Goal: Task Accomplishment & Management: Complete application form

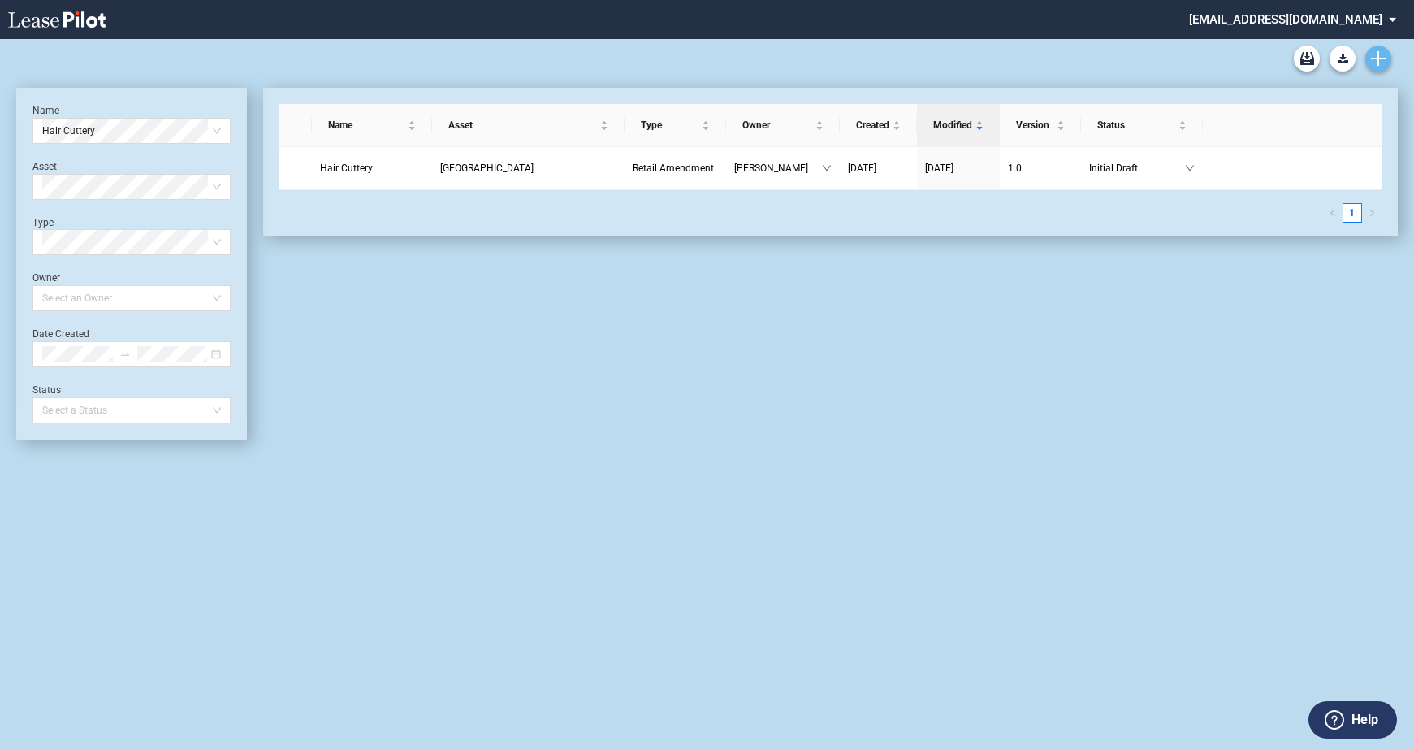
click at [1378, 55] on icon "Create new document" at bounding box center [1378, 58] width 15 height 15
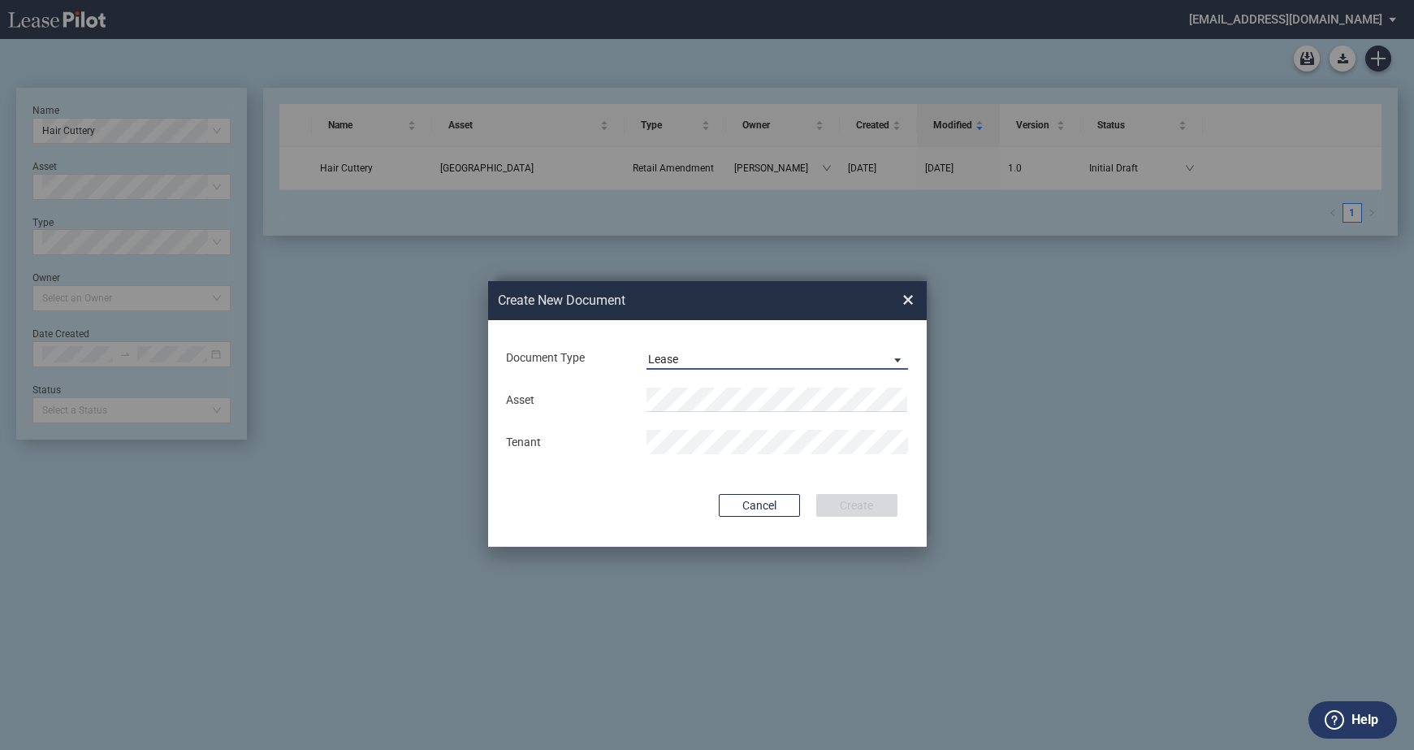
click at [884, 358] on span "Document Type: \aLease\a" at bounding box center [893, 359] width 19 height 16
click at [686, 387] on md-option "Amendment" at bounding box center [778, 398] width 288 height 39
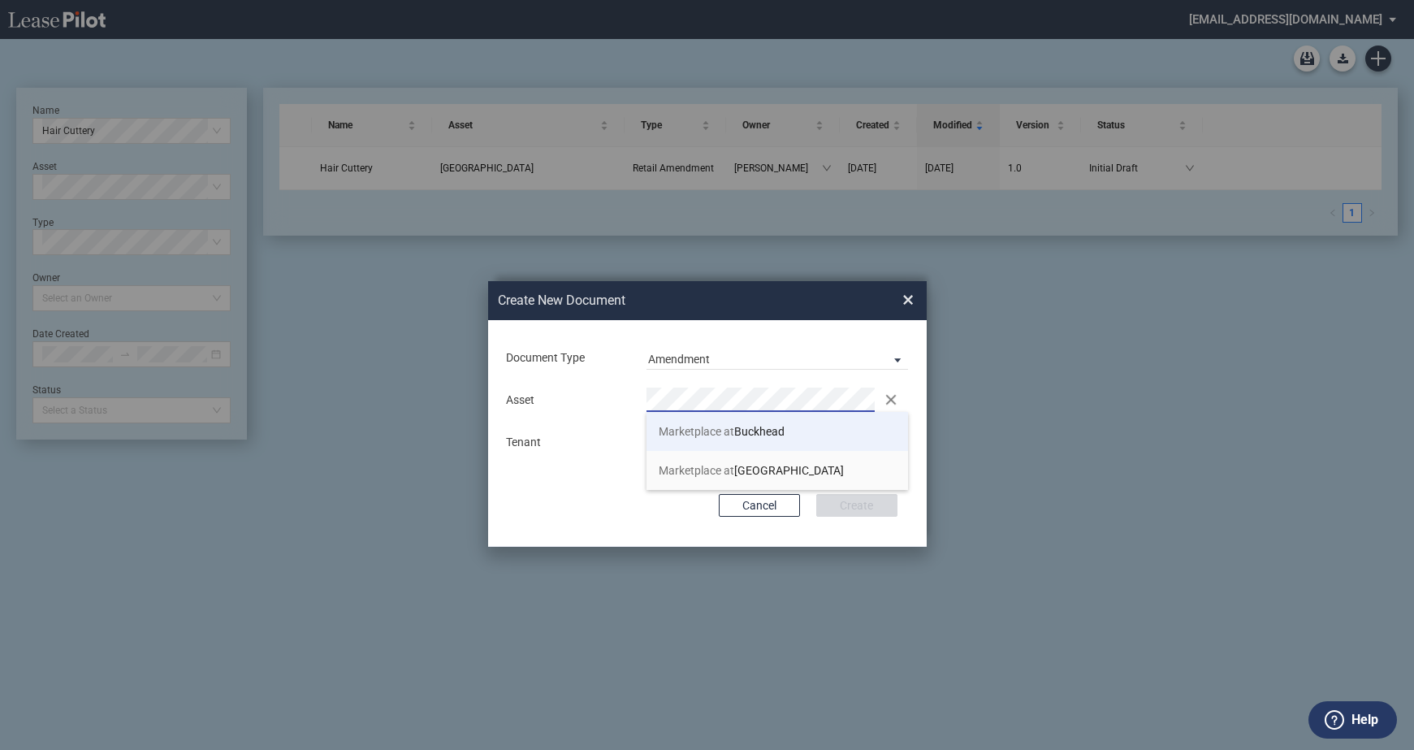
click at [764, 427] on span "Marketplace at Buckhead" at bounding box center [722, 431] width 126 height 13
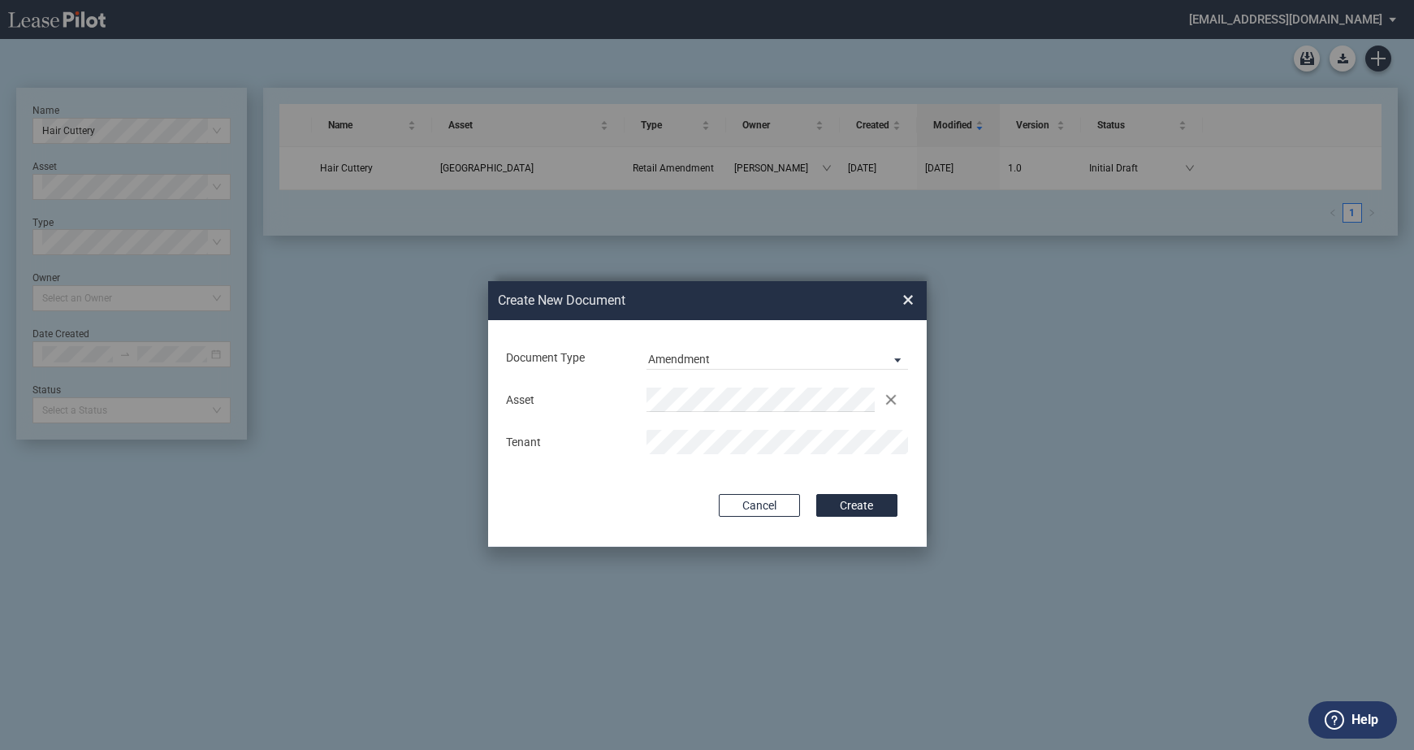
click at [847, 509] on button "Create" at bounding box center [856, 505] width 81 height 23
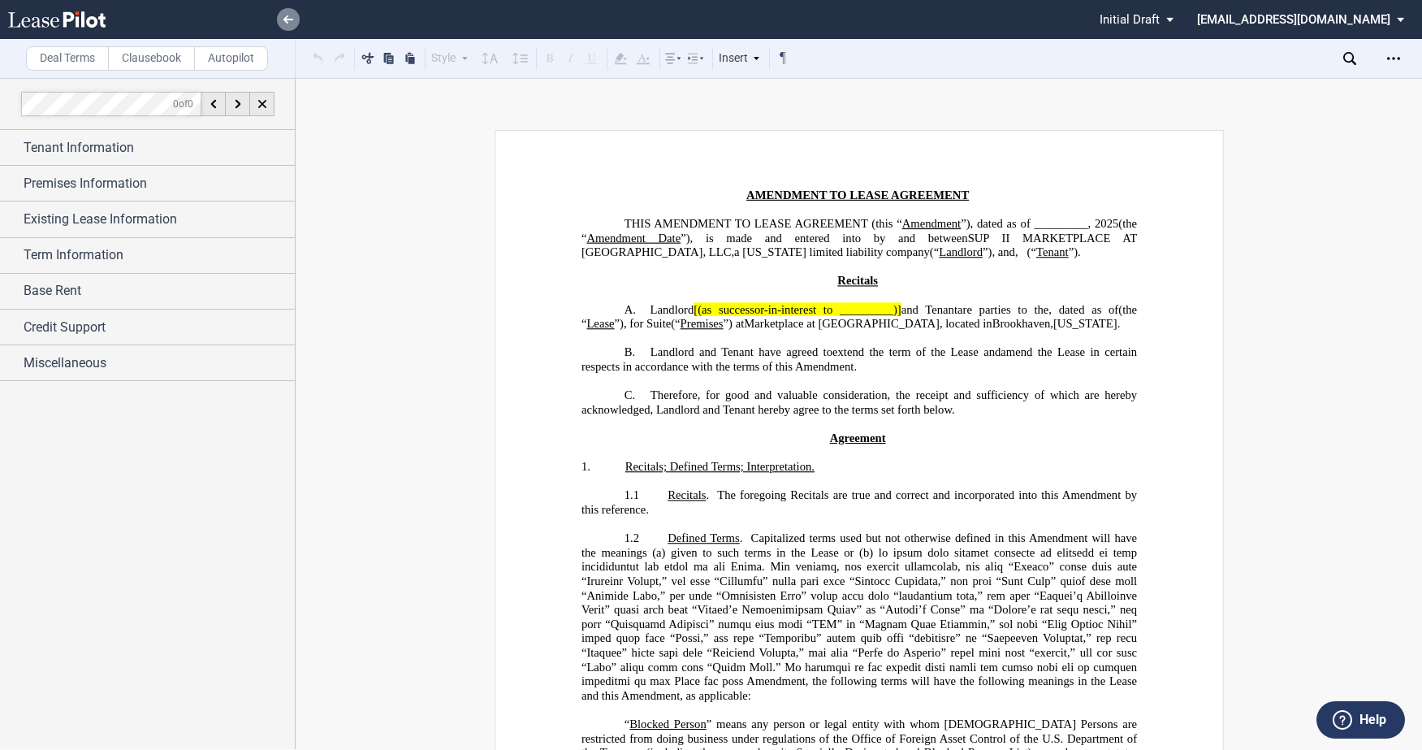
click at [283, 19] on use at bounding box center [288, 19] width 10 height 8
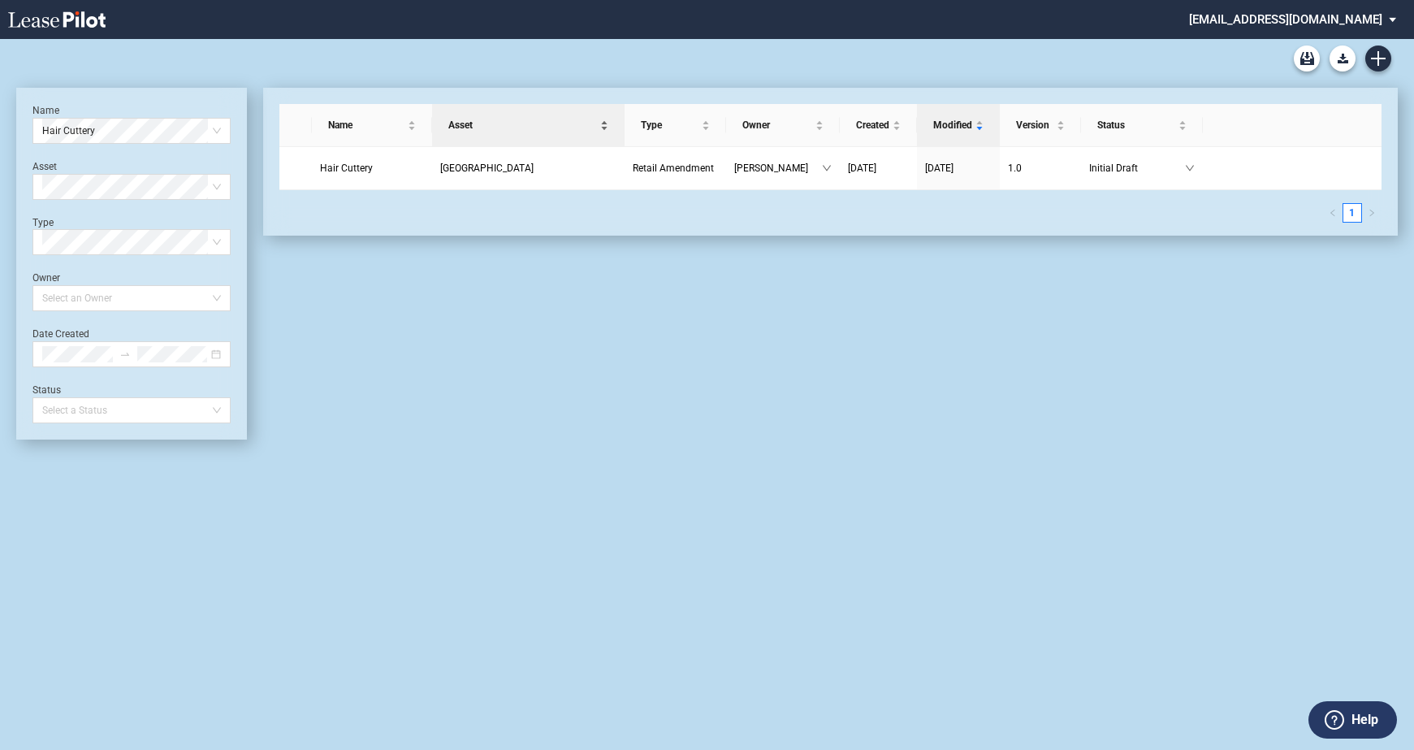
click at [218, 128] on span at bounding box center [131, 131] width 179 height 24
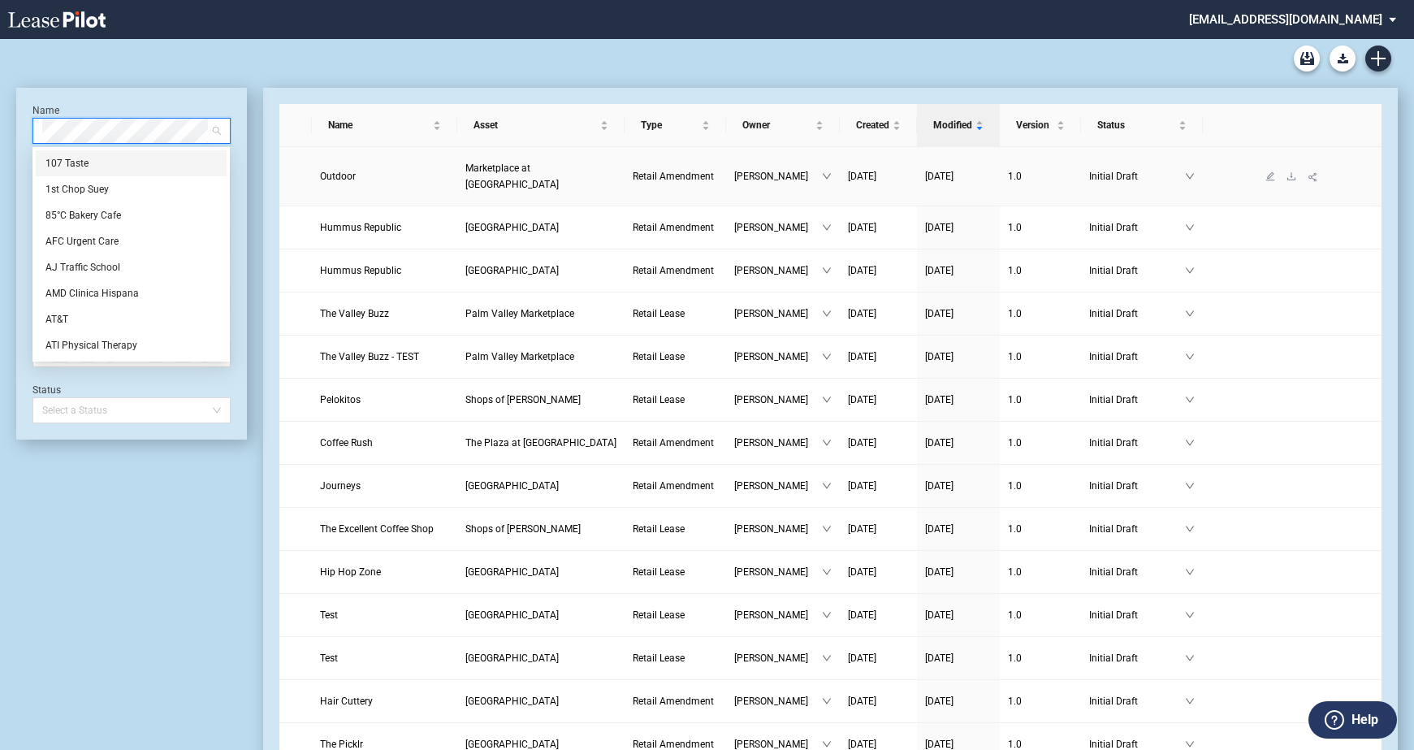
click at [293, 173] on td at bounding box center [295, 176] width 32 height 59
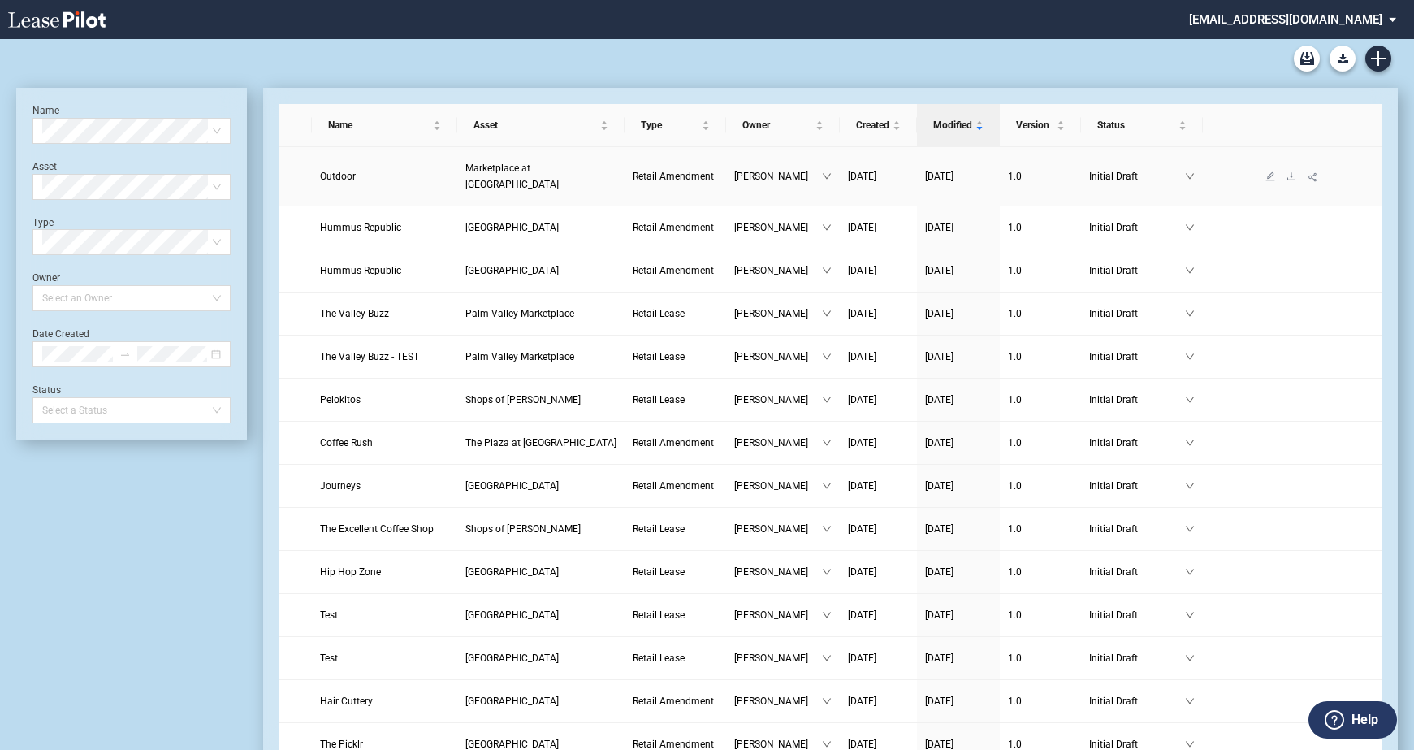
click at [300, 167] on td at bounding box center [295, 176] width 32 height 59
click at [1192, 174] on icon "down" at bounding box center [1190, 177] width 8 height 6
click at [1193, 168] on link "Initial Draft" at bounding box center [1142, 176] width 106 height 16
click at [300, 174] on td at bounding box center [295, 176] width 32 height 59
drag, startPoint x: 300, startPoint y: 174, endPoint x: 1291, endPoint y: 171, distance: 991.0
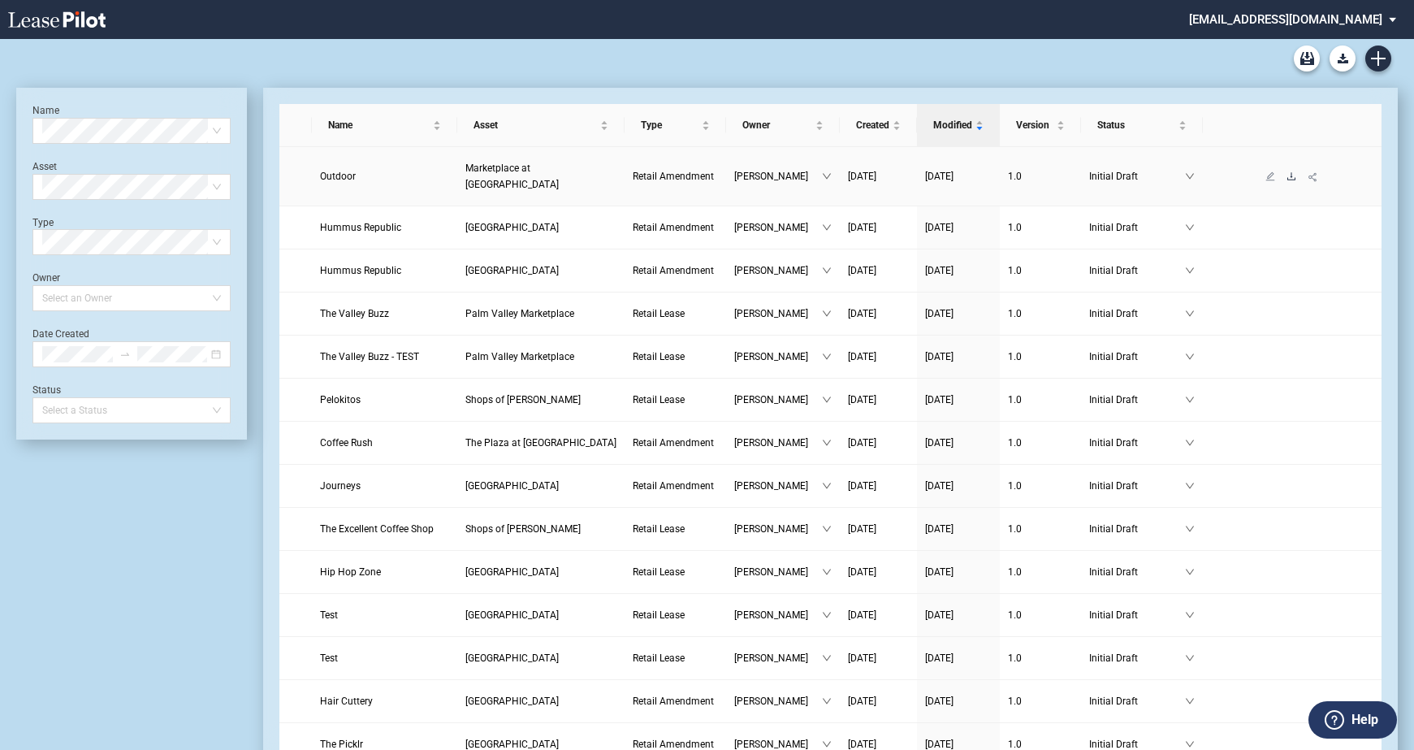
click at [1291, 172] on icon "download" at bounding box center [1291, 175] width 8 height 7
click at [1292, 172] on icon "download" at bounding box center [1291, 175] width 8 height 7
click at [1292, 171] on icon "download" at bounding box center [1292, 176] width 10 height 10
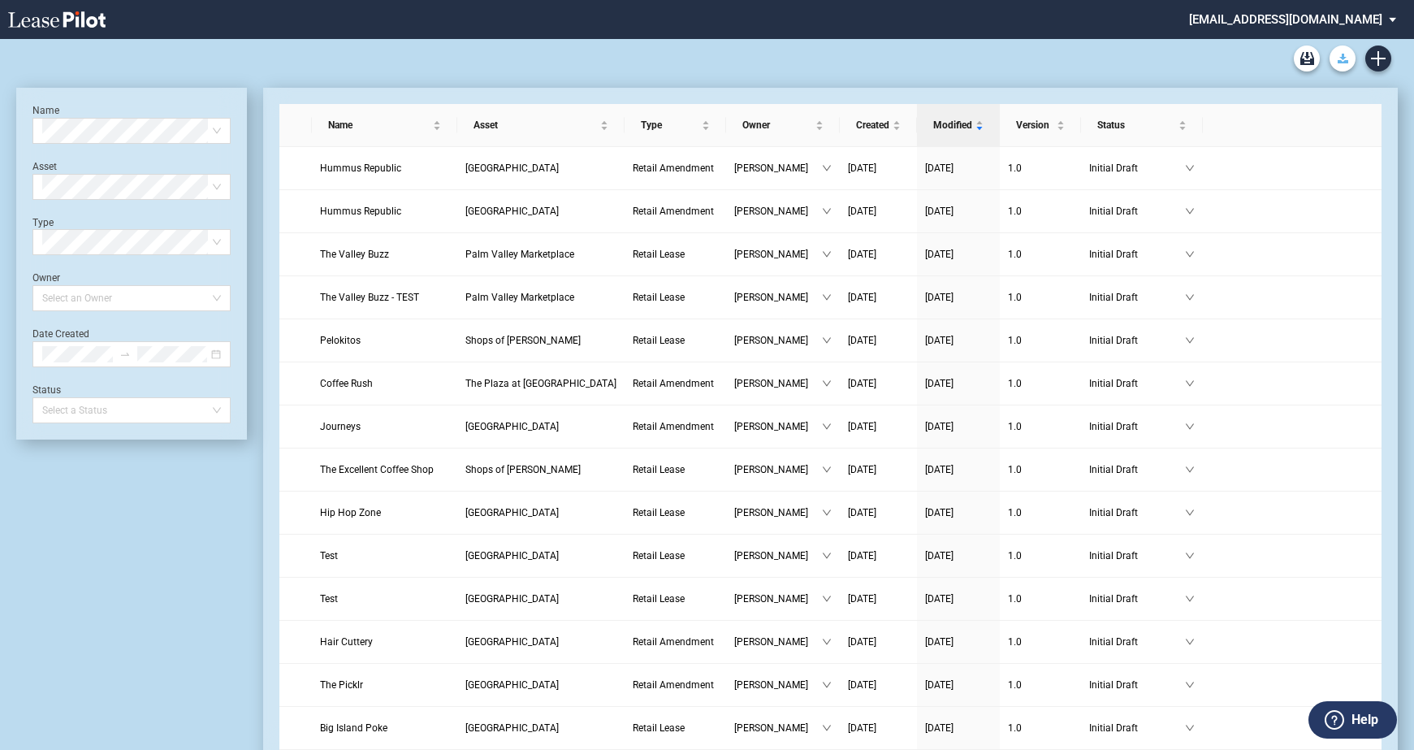
click at [1345, 54] on icon "Download Blank Form" at bounding box center [1343, 59] width 11 height 10
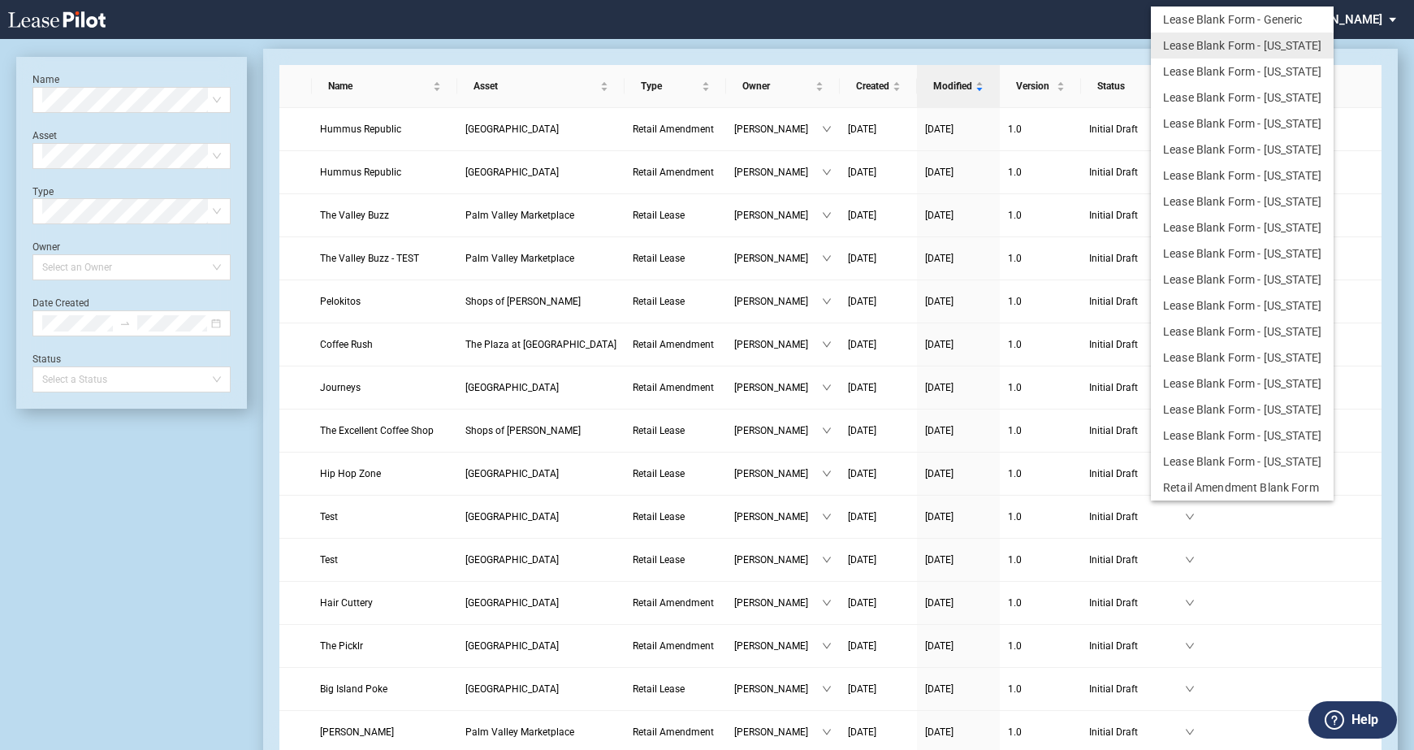
click at [1024, 28] on md-backdrop at bounding box center [707, 394] width 1414 height 789
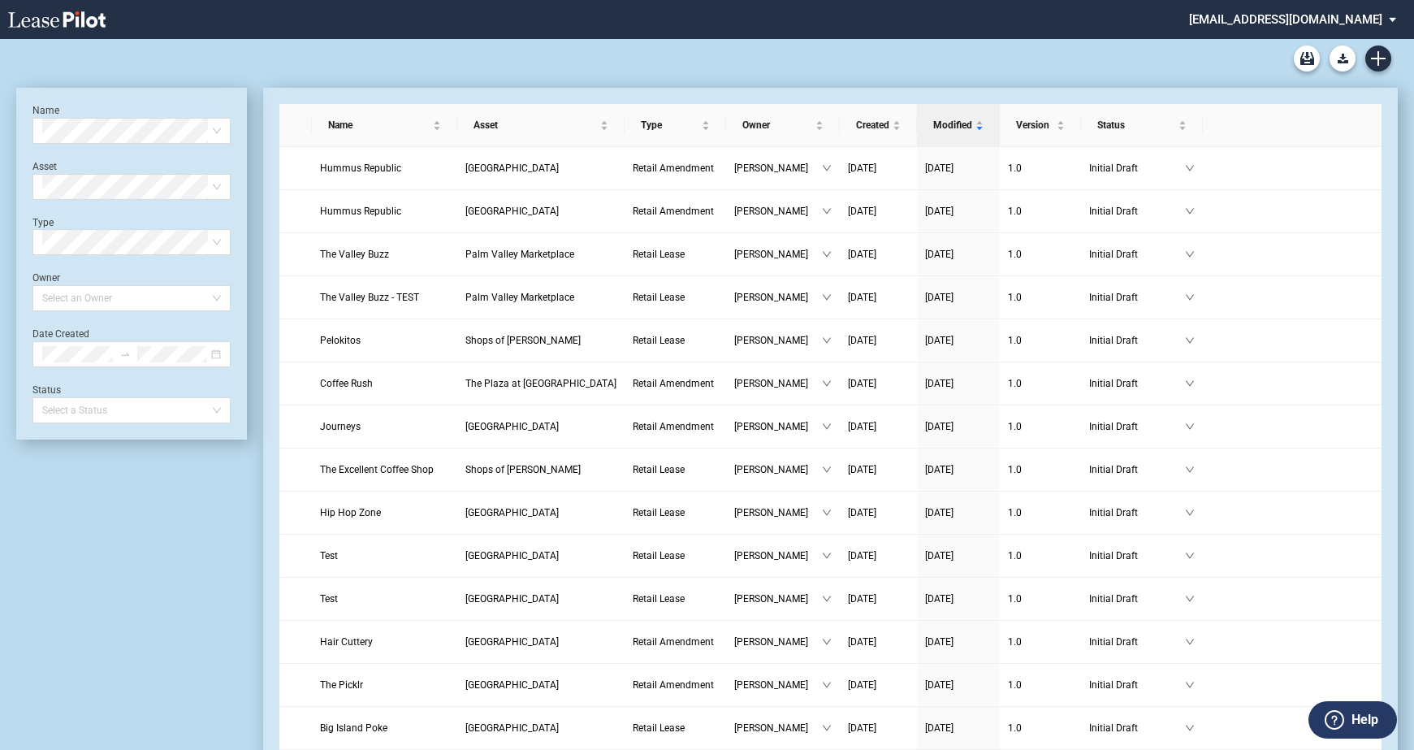
scroll to position [39, 0]
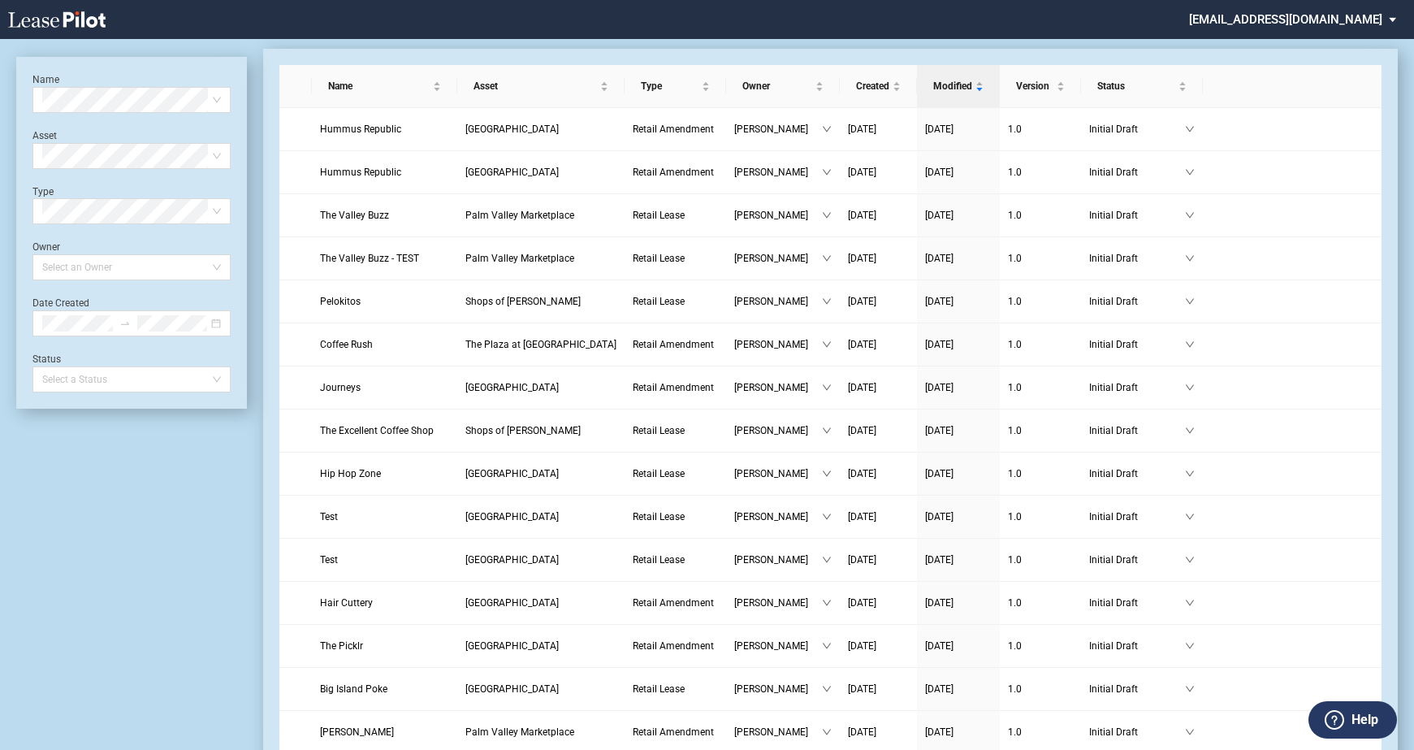
click at [1305, 26] on icon "Archive" at bounding box center [1307, 19] width 14 height 13
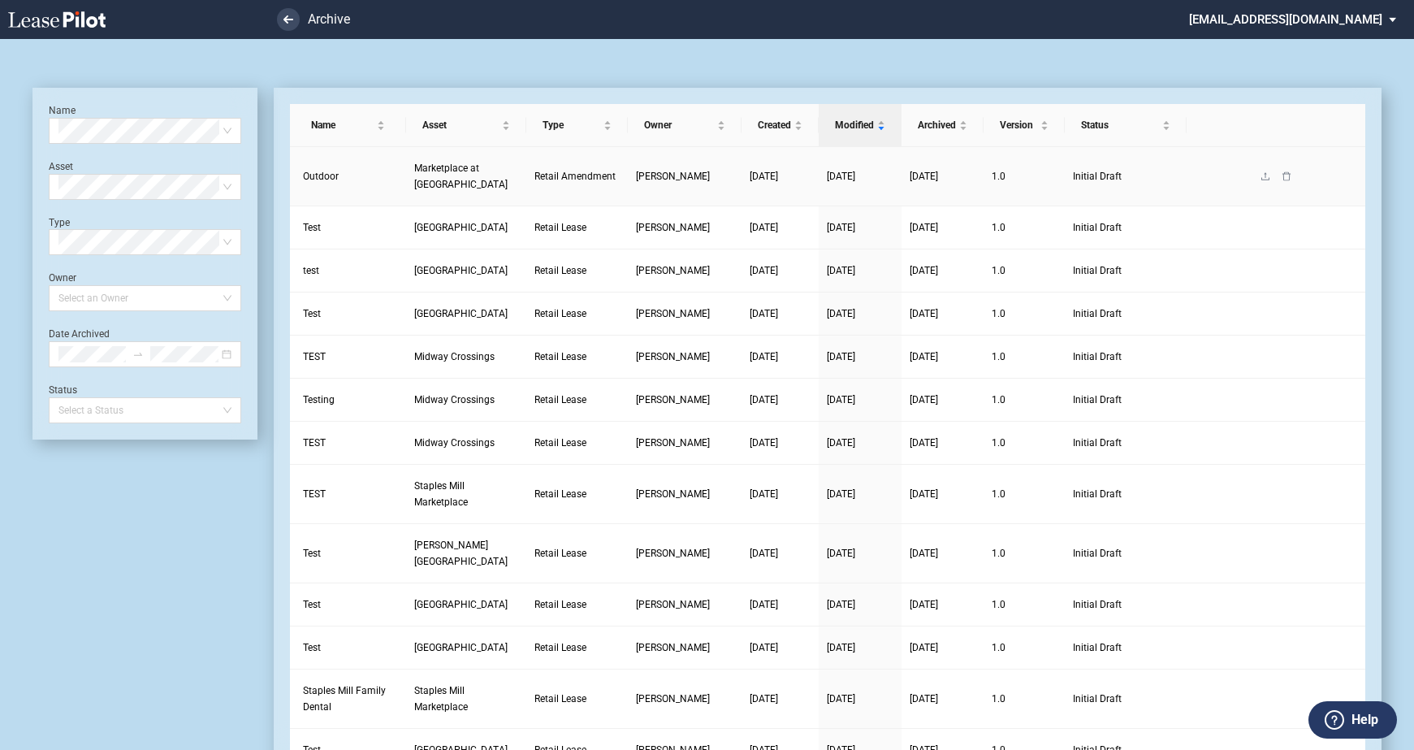
click at [327, 175] on span "Outdoor" at bounding box center [321, 176] width 36 height 11
click at [323, 172] on span "Outdoor" at bounding box center [321, 176] width 36 height 11
click at [466, 155] on td "Marketplace at Buckhead" at bounding box center [466, 176] width 120 height 59
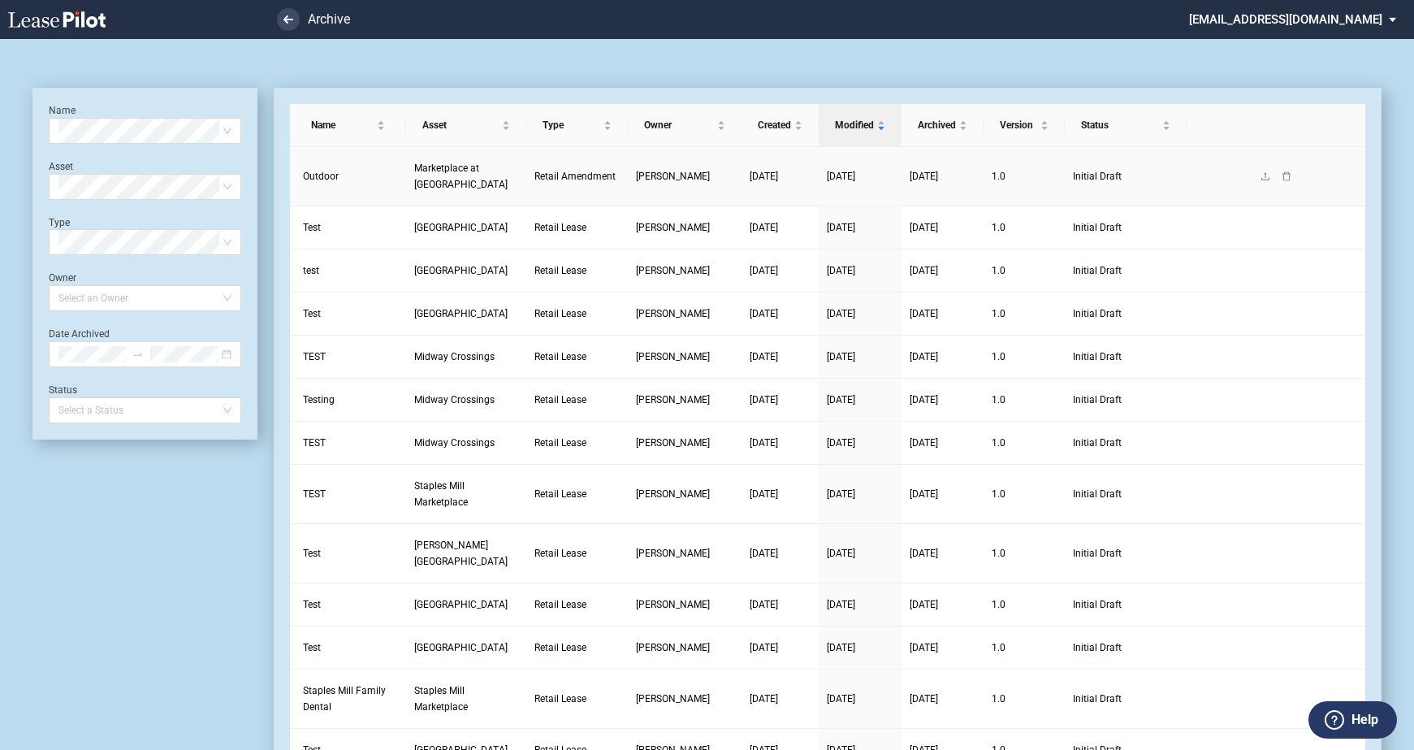
drag, startPoint x: 466, startPoint y: 155, endPoint x: 392, endPoint y: 171, distance: 75.7
click at [393, 169] on link "Outdoor" at bounding box center [348, 176] width 90 height 16
click at [326, 175] on span "Outdoor" at bounding box center [321, 176] width 36 height 11
click at [731, 180] on td "[PERSON_NAME]" at bounding box center [685, 176] width 114 height 59
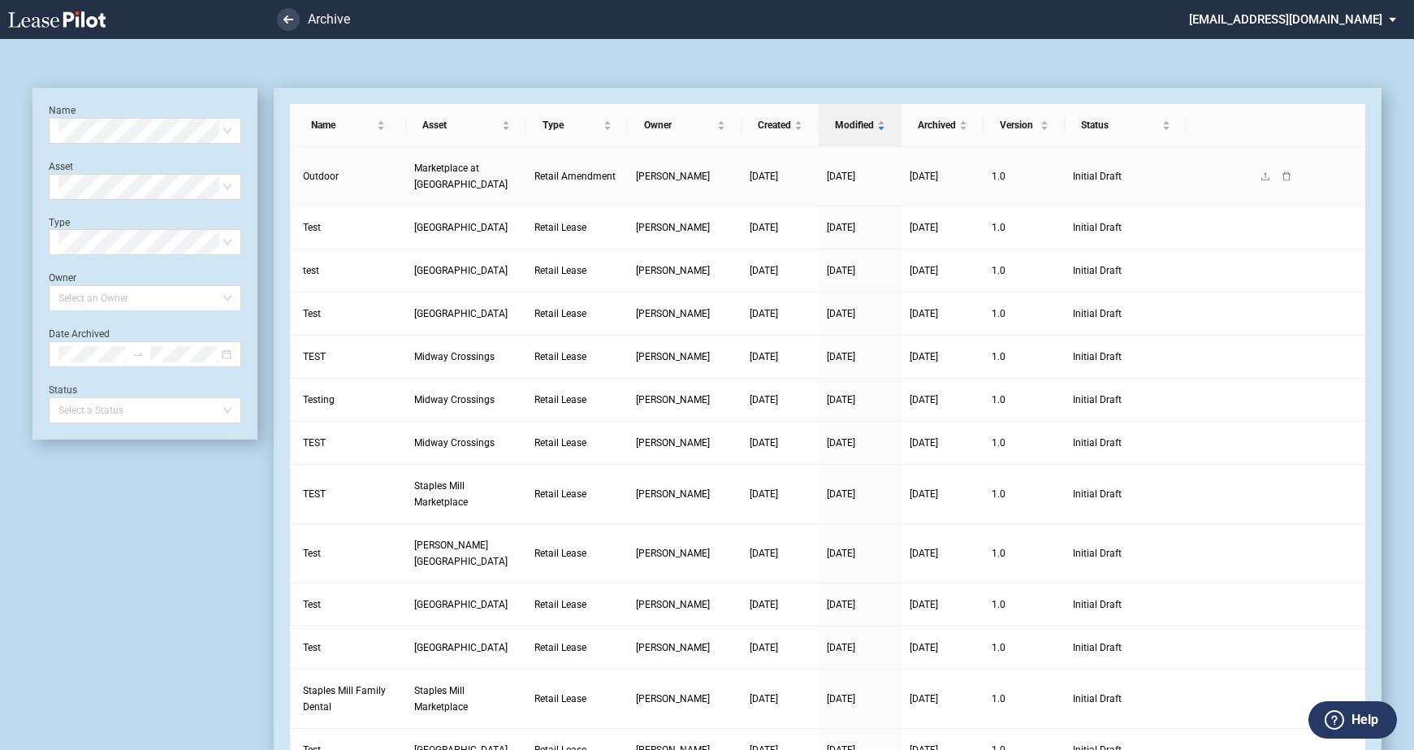
click at [1176, 182] on span "Initial Draft" at bounding box center [1126, 176] width 106 height 16
click at [1136, 179] on span "Initial Draft" at bounding box center [1126, 176] width 106 height 16
click at [1266, 171] on icon "upload" at bounding box center [1266, 176] width 10 height 10
click at [1270, 171] on icon "upload" at bounding box center [1266, 176] width 10 height 10
click at [1266, 171] on icon "upload" at bounding box center [1266, 176] width 10 height 10
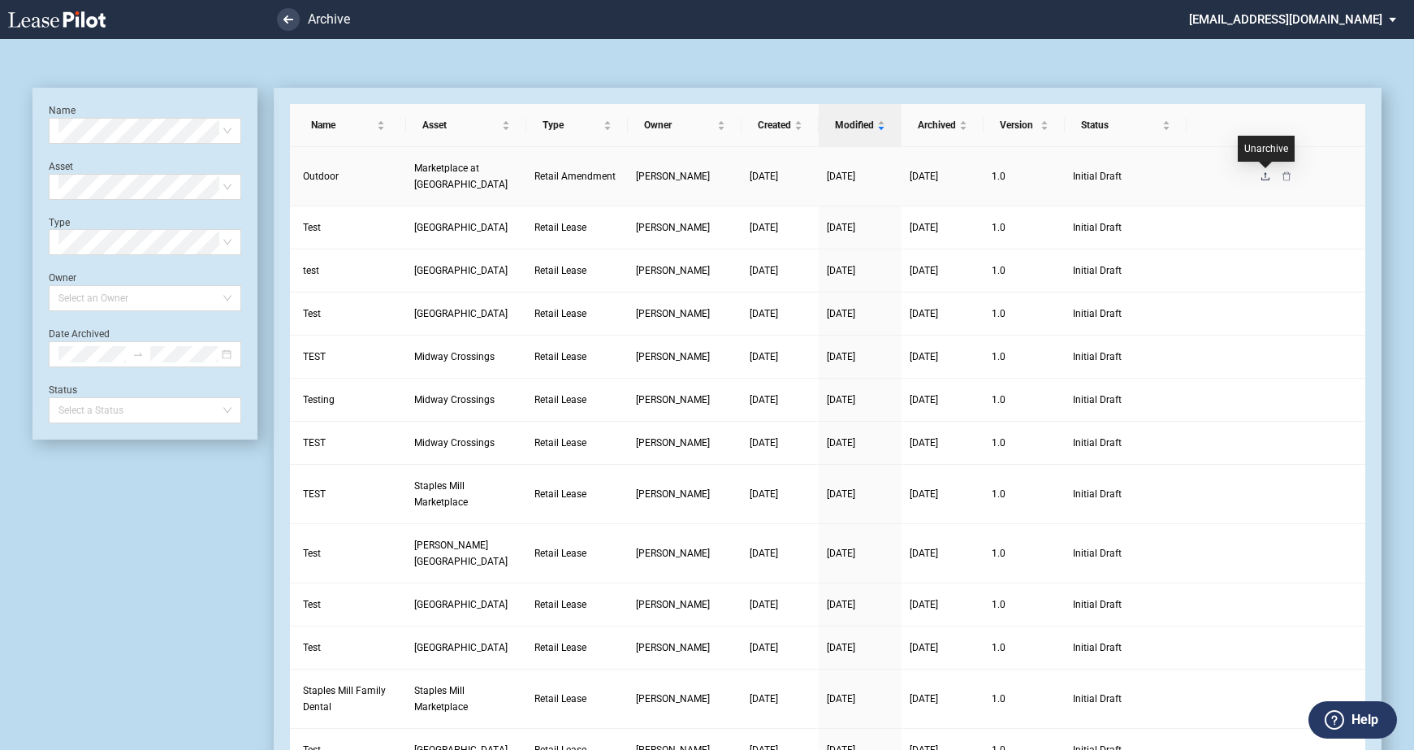
click at [1263, 176] on icon "upload" at bounding box center [1266, 176] width 10 height 10
click at [1253, 156] on div "Unarchive" at bounding box center [1266, 149] width 57 height 26
click at [1266, 177] on icon "upload" at bounding box center [1265, 175] width 8 height 7
click at [438, 169] on span "Marketplace at [GEOGRAPHIC_DATA]" at bounding box center [460, 176] width 93 height 28
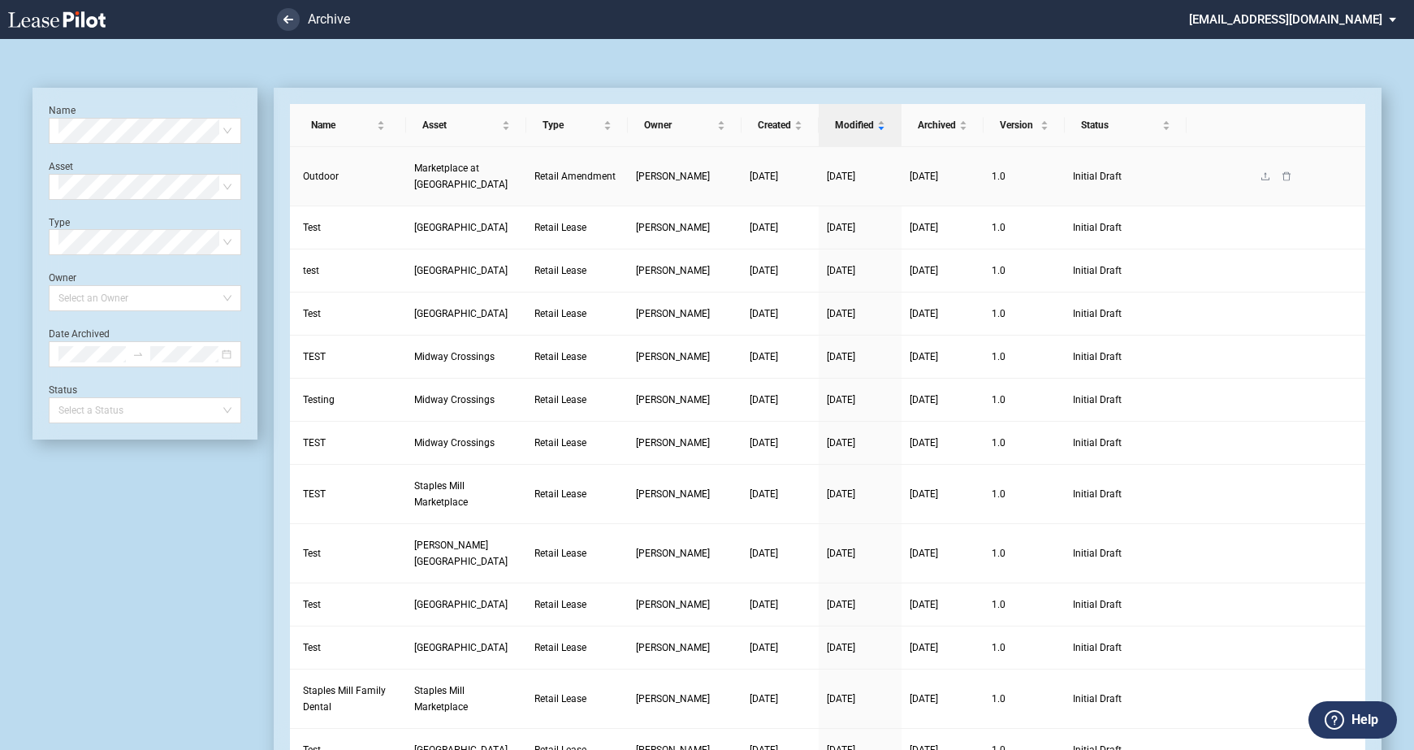
drag, startPoint x: 438, startPoint y: 169, endPoint x: 353, endPoint y: 180, distance: 85.9
click at [353, 180] on link "Outdoor" at bounding box center [348, 176] width 90 height 16
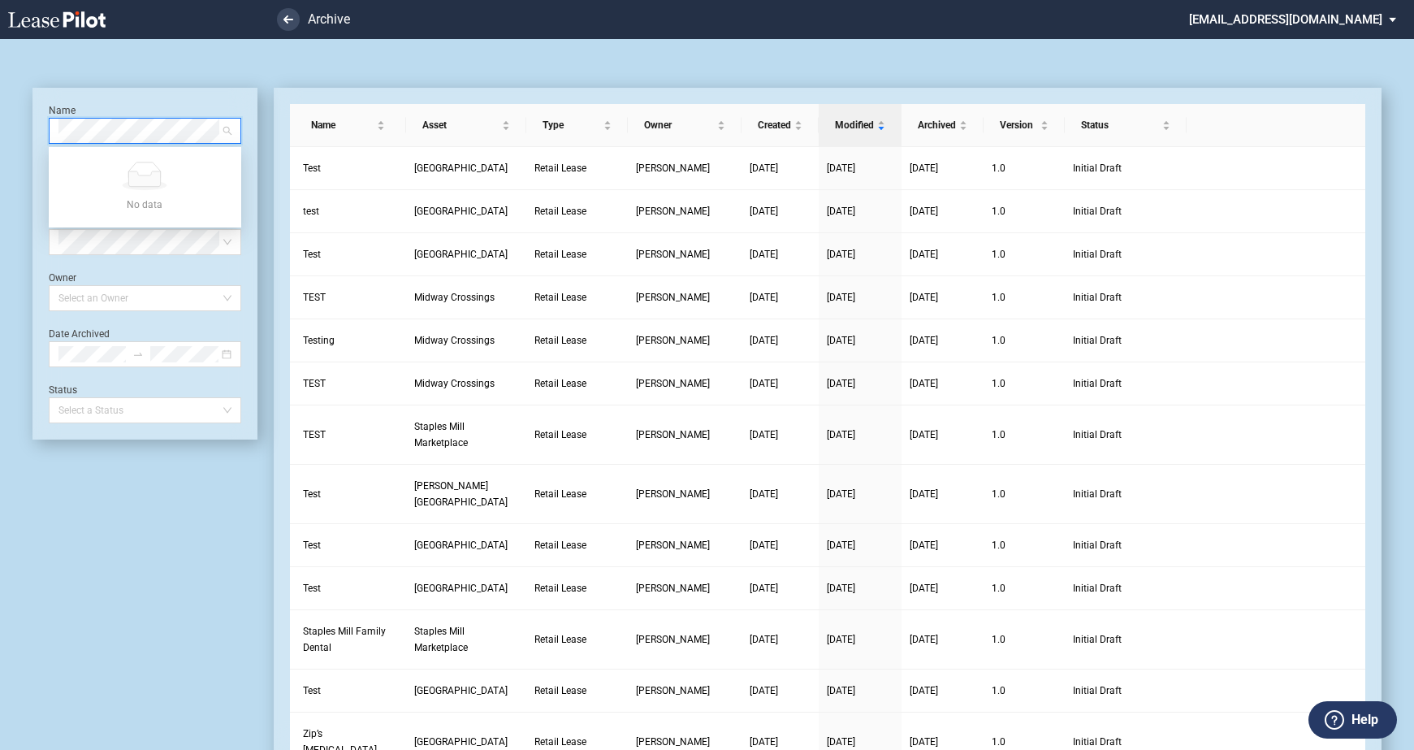
click at [162, 102] on div "Name Select name Asset Select Asset Type Select Type Owner Select an Owner Date…" at bounding box center [144, 264] width 225 height 352
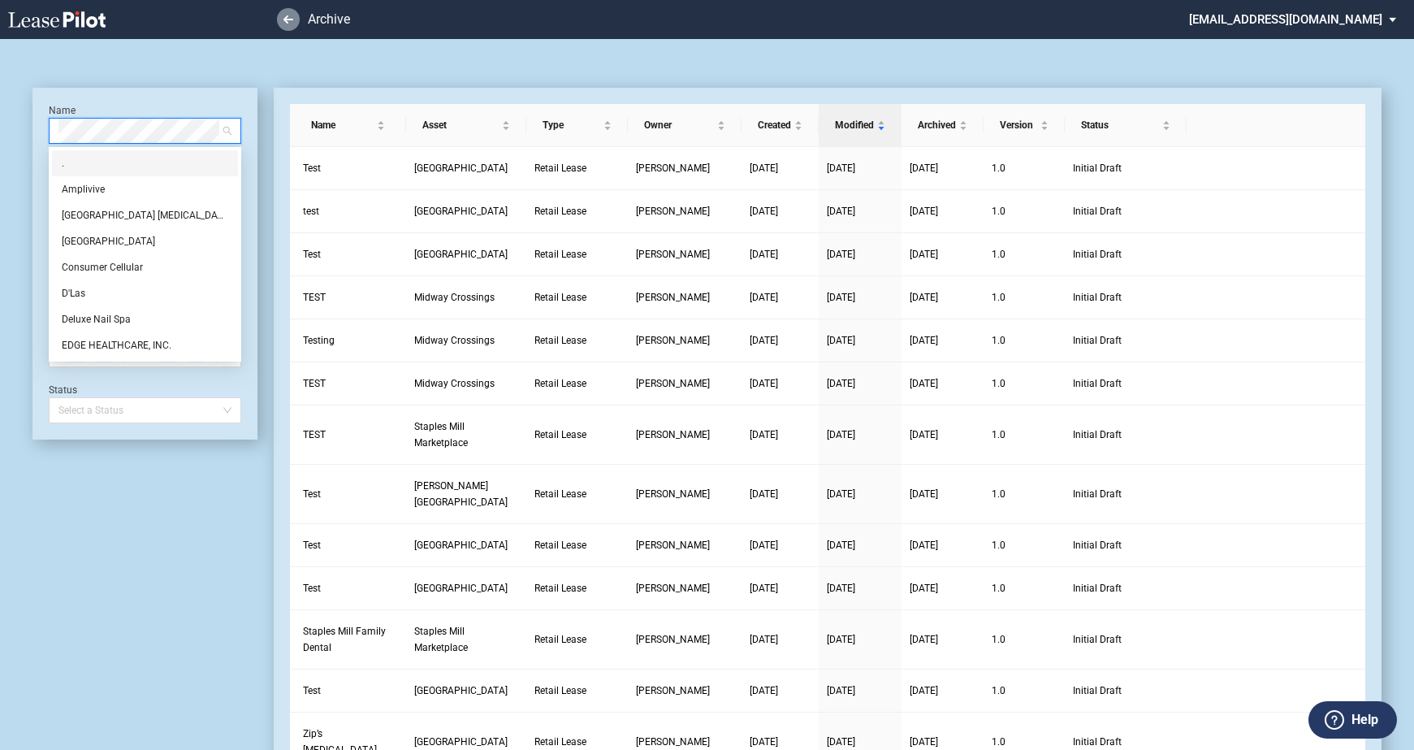
click at [285, 20] on use at bounding box center [288, 19] width 10 height 8
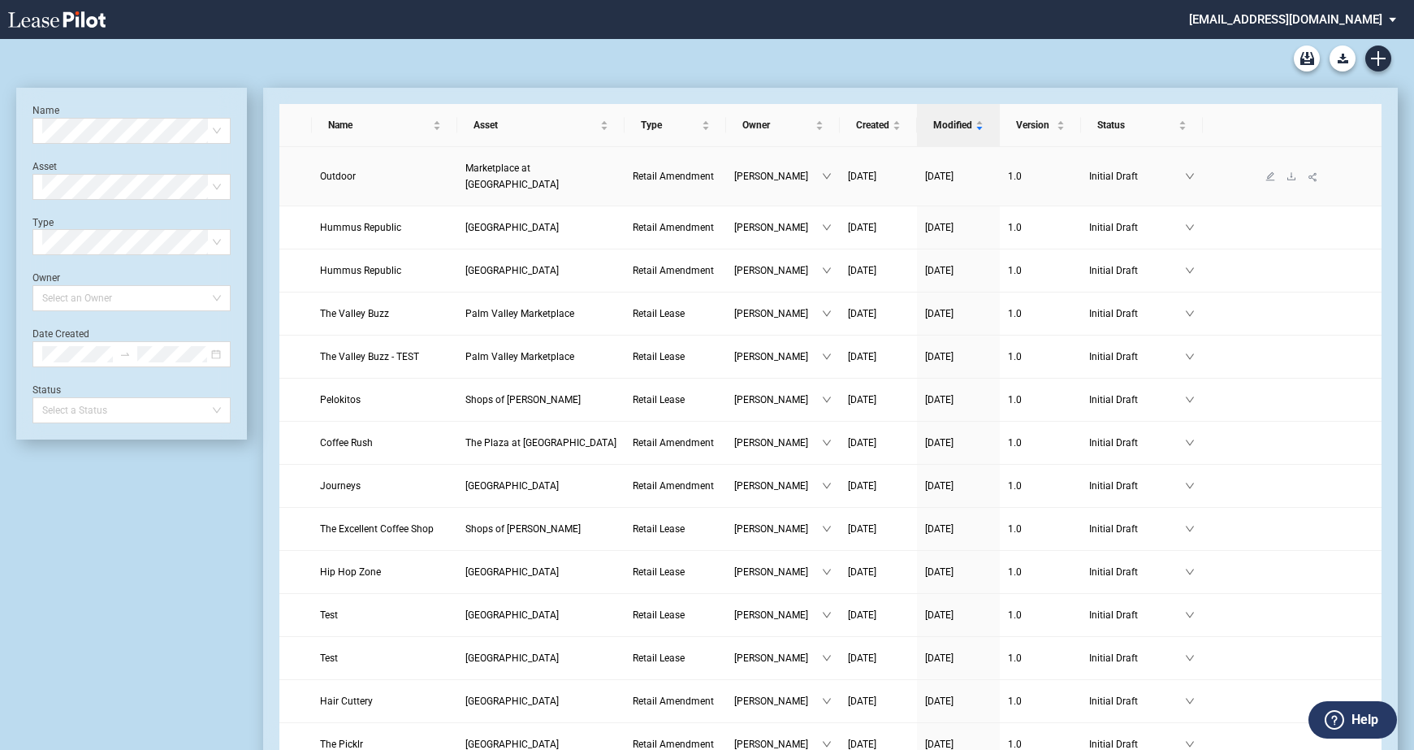
click at [488, 167] on span "Marketplace at [GEOGRAPHIC_DATA]" at bounding box center [511, 176] width 93 height 28
